Goal: Task Accomplishment & Management: Manage account settings

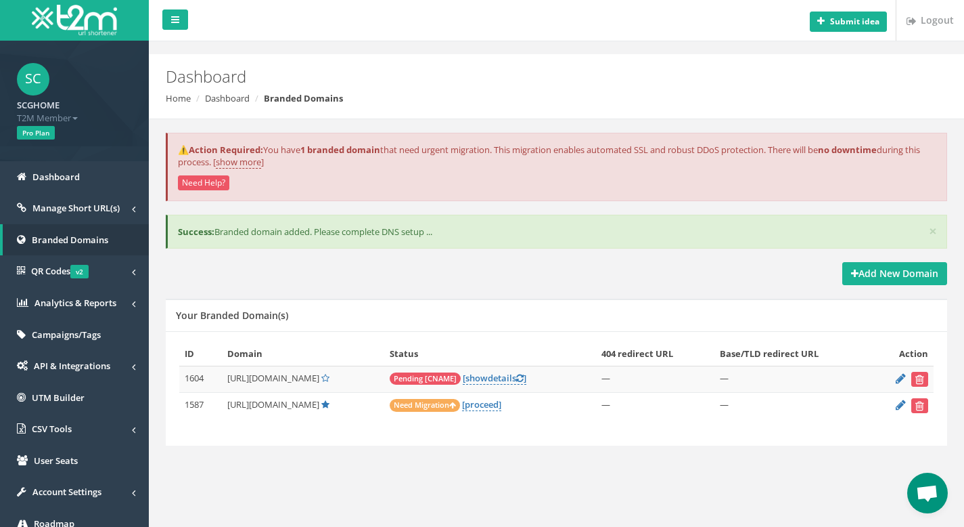
drag, startPoint x: 254, startPoint y: 405, endPoint x: 311, endPoint y: 403, distance: 56.2
click at [311, 403] on span "http://aff.scghome.com/" at bounding box center [273, 404] width 92 height 12
click at [296, 375] on span "[URL][DOMAIN_NAME]" at bounding box center [273, 378] width 92 height 12
drag, startPoint x: 252, startPoint y: 379, endPoint x: 264, endPoint y: 381, distance: 11.7
click at [264, 381] on span "http://info.scghome.com/" at bounding box center [273, 378] width 92 height 12
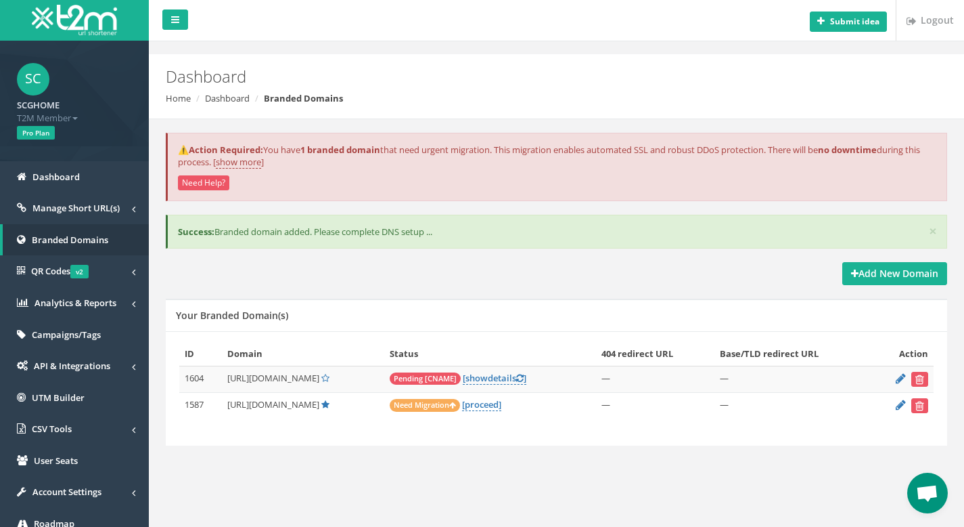
click at [276, 377] on span "http://info.scghome.com/" at bounding box center [273, 378] width 92 height 12
drag, startPoint x: 252, startPoint y: 378, endPoint x: 334, endPoint y: 373, distance: 81.4
click at [334, 373] on td "http://info.scghome.com/" at bounding box center [303, 378] width 162 height 26
click at [898, 376] on icon at bounding box center [901, 378] width 10 height 9
click at [918, 378] on icon "submit" at bounding box center [920, 379] width 9 height 8
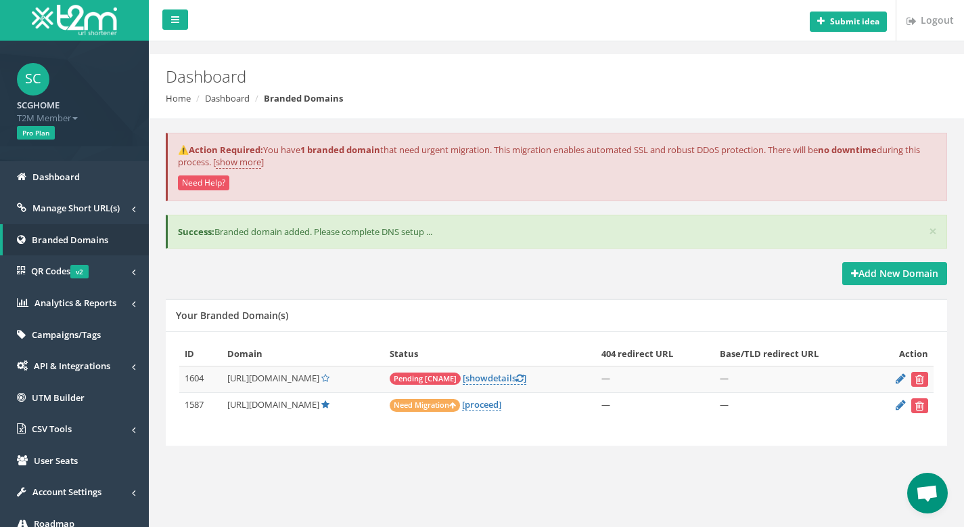
drag, startPoint x: 229, startPoint y: 377, endPoint x: 331, endPoint y: 378, distance: 102.2
click at [319, 378] on span "[URL][DOMAIN_NAME]" at bounding box center [273, 378] width 92 height 12
copy span "[URL][DOMAIN_NAME]"
click at [922, 376] on icon "submit" at bounding box center [920, 379] width 9 height 8
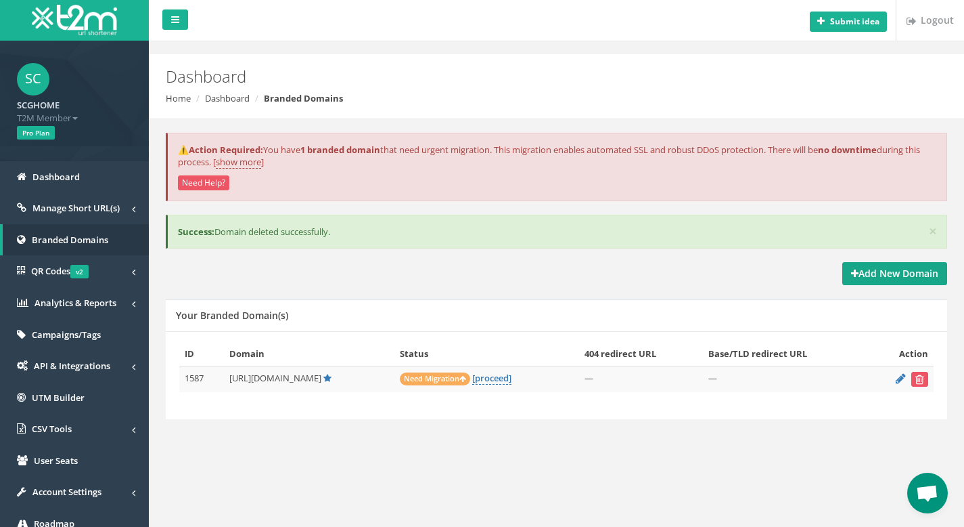
click at [885, 271] on strong "Add New Domain" at bounding box center [894, 273] width 87 height 13
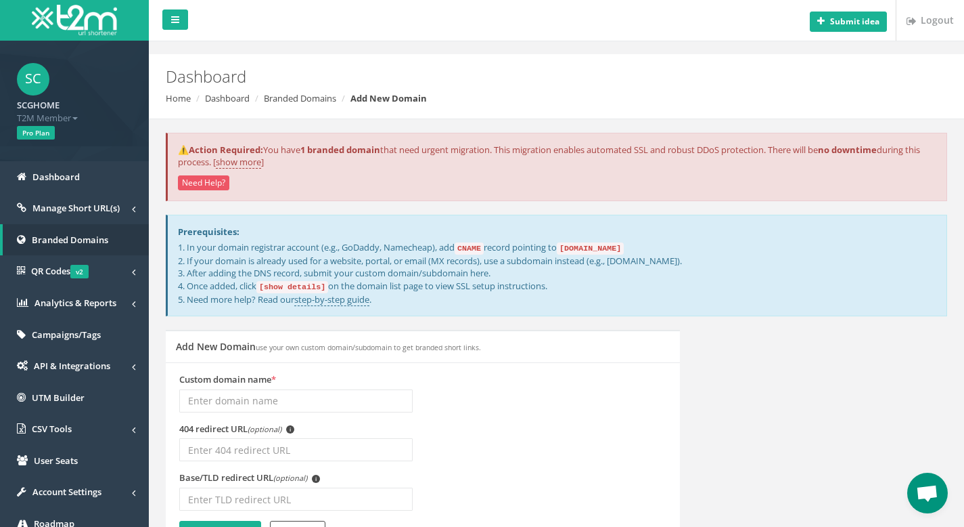
click at [334, 405] on input "Custom domain name *" at bounding box center [295, 400] width 233 height 23
type input "s"
click at [231, 401] on input "[URL][DOMAIN_NAME]" at bounding box center [295, 400] width 233 height 23
type input "[URL][DOMAIN_NAME]"
click at [860, 447] on div "Add New Domain use your own custom domain/subdomain to get branded short links.…" at bounding box center [557, 454] width 802 height 248
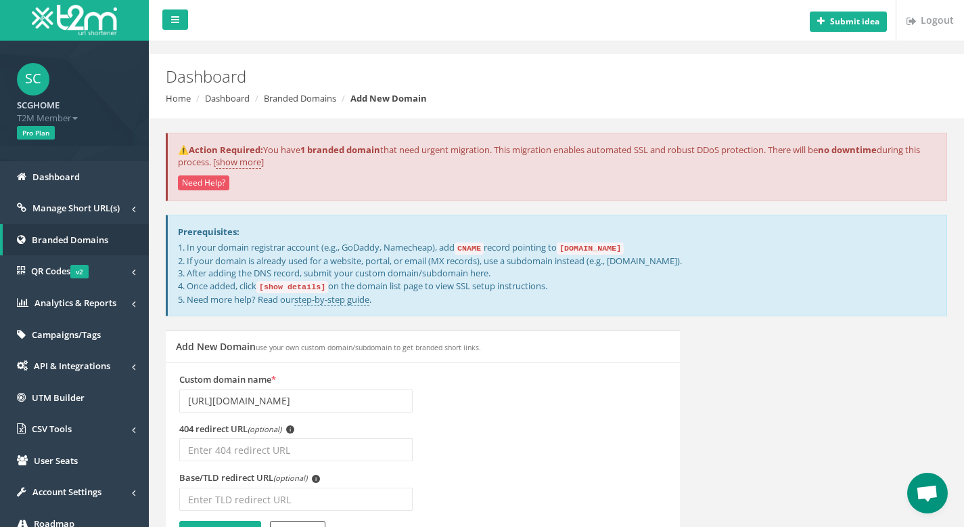
scroll to position [113, 0]
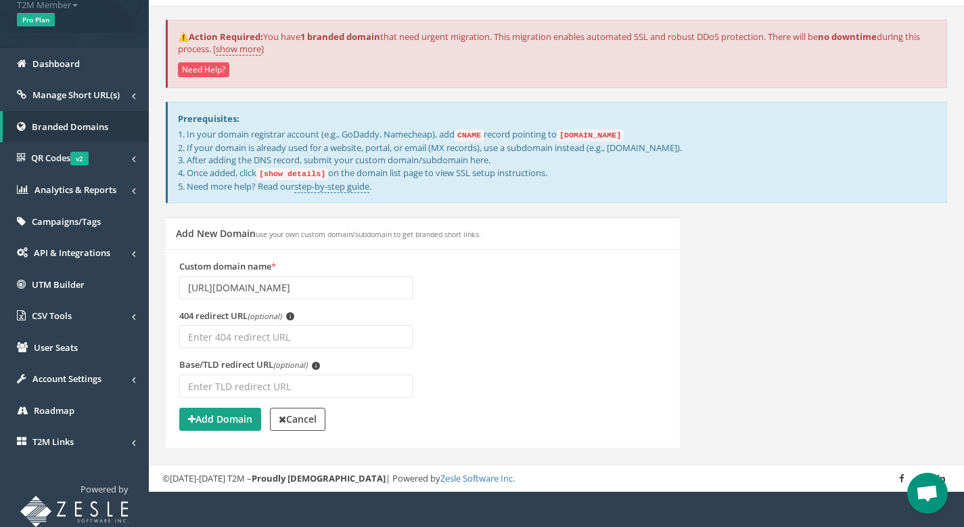
click at [215, 423] on strong "Add Domain" at bounding box center [220, 418] width 64 height 13
